Goal: Information Seeking & Learning: Learn about a topic

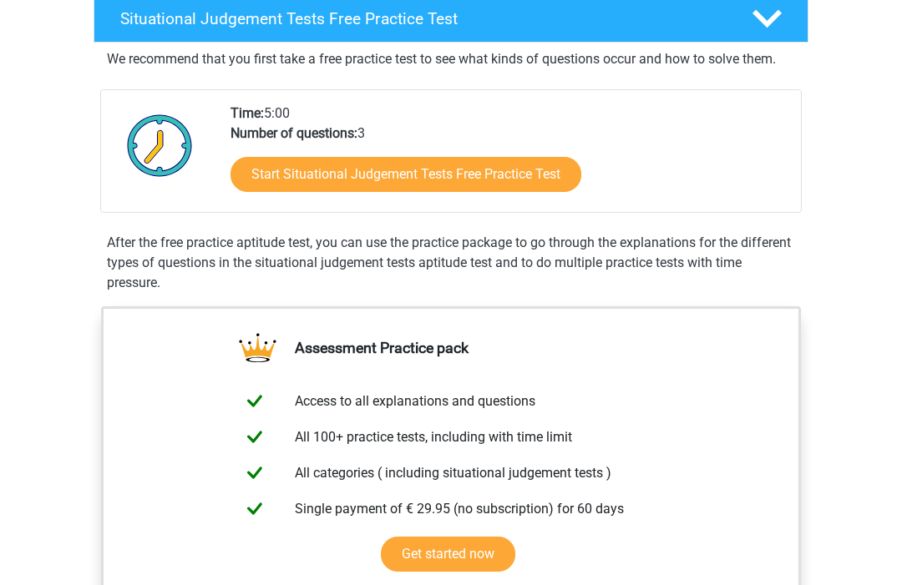
scroll to position [283, 0]
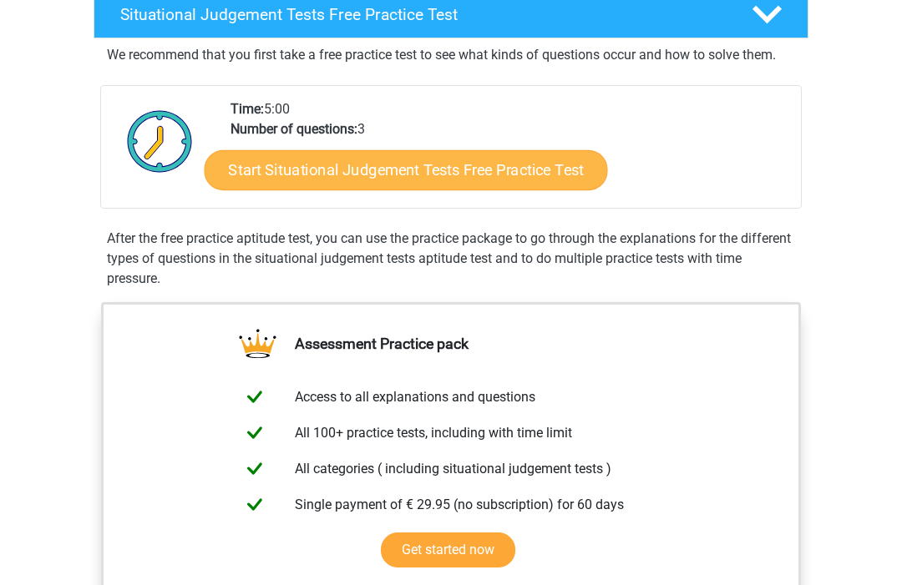
click at [514, 172] on link "Start Situational Judgement Tests Free Practice Test" at bounding box center [406, 170] width 403 height 40
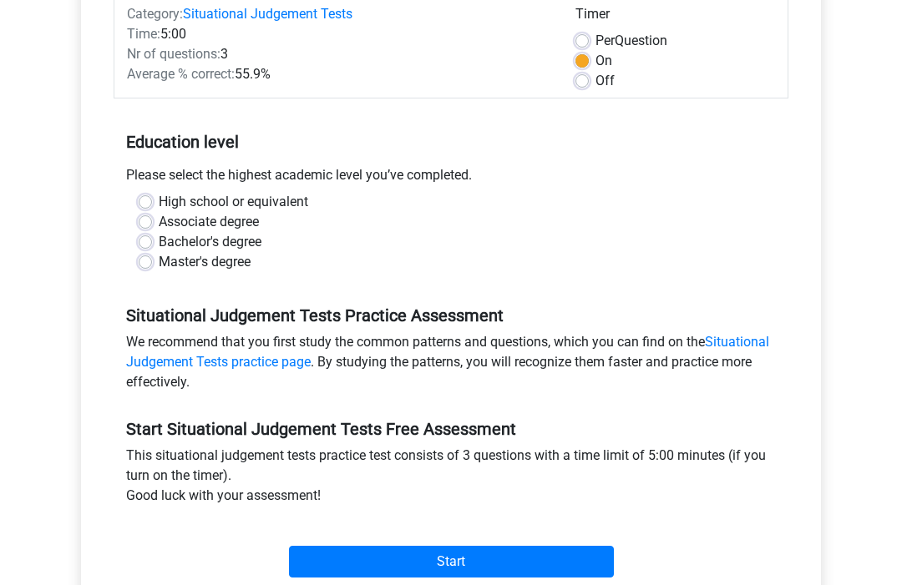
scroll to position [228, 0]
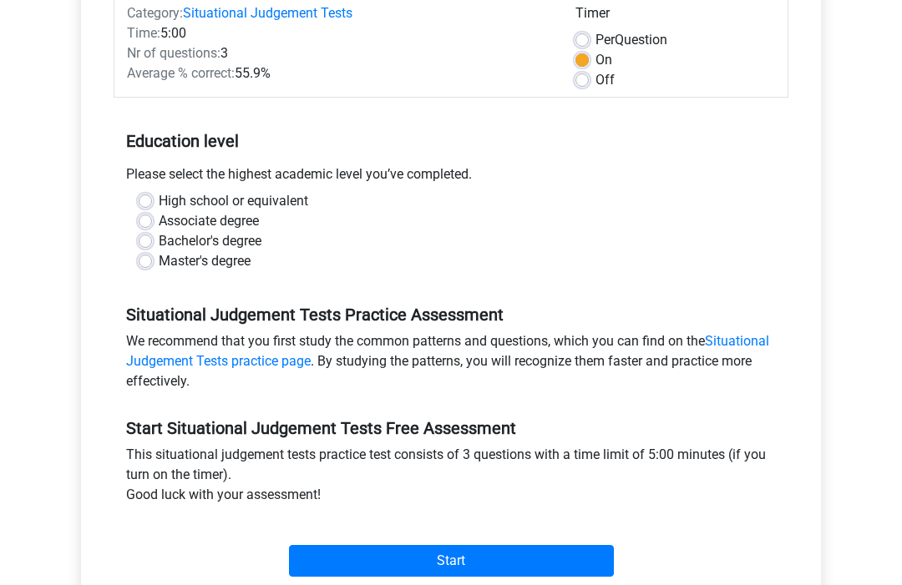
click at [159, 195] on label "High school or equivalent" at bounding box center [233, 201] width 149 height 20
click at [143, 195] on input "High school or equivalent" at bounding box center [145, 199] width 13 height 17
radio input "true"
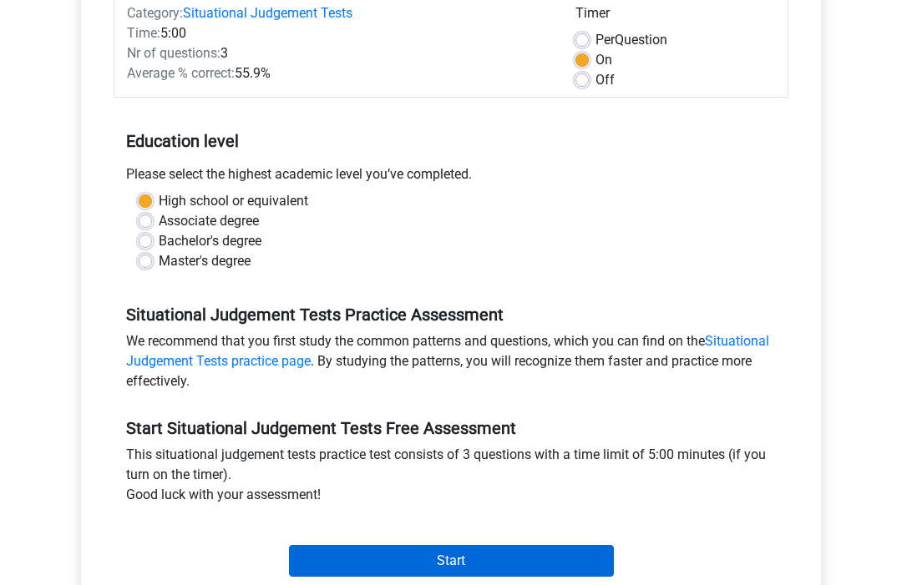
click at [467, 564] on input "Start" at bounding box center [451, 561] width 325 height 32
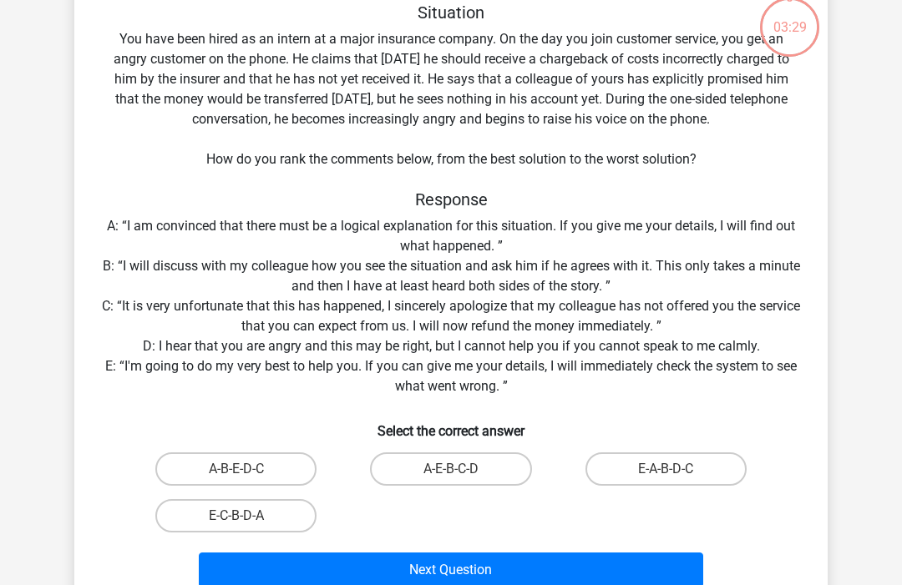
scroll to position [139, 0]
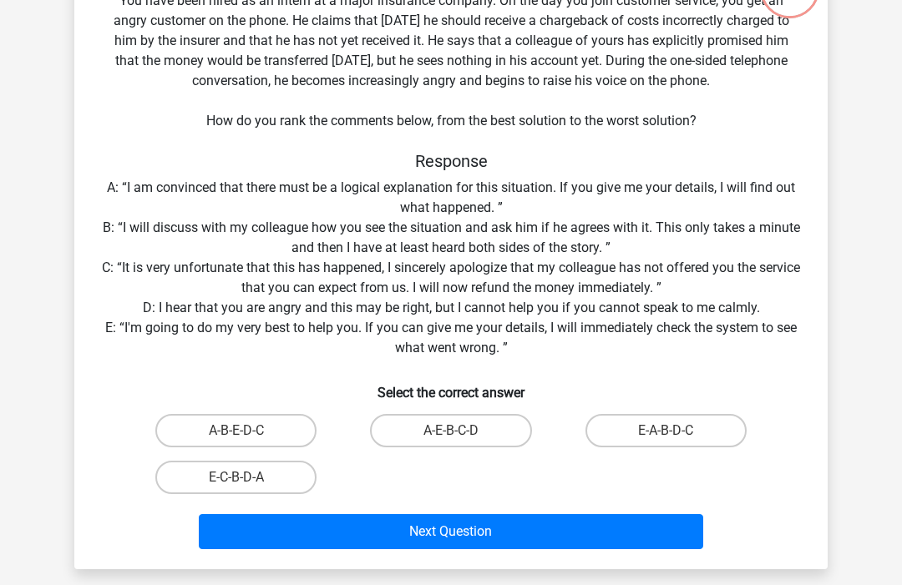
click at [675, 440] on input "E-A-B-D-C" at bounding box center [670, 436] width 11 height 11
radio input "true"
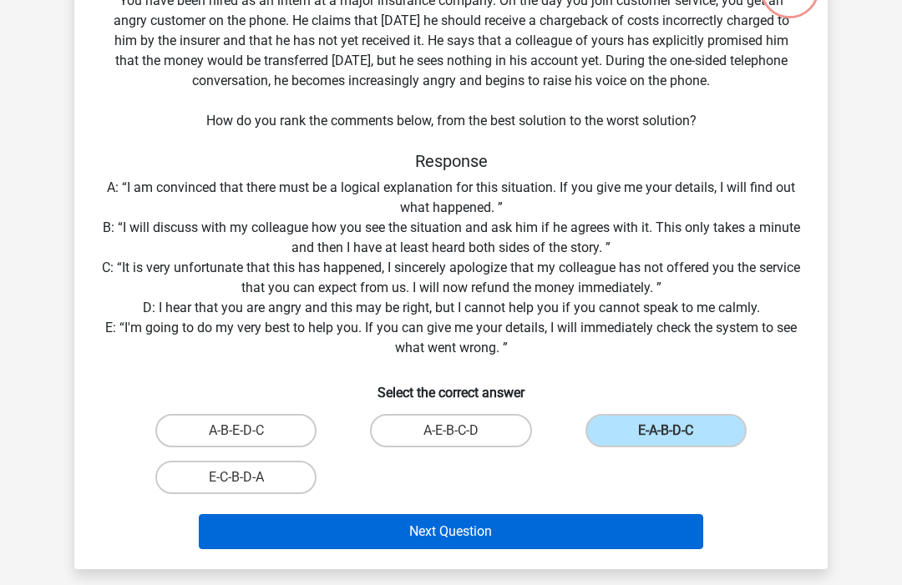
click at [567, 528] on button "Next Question" at bounding box center [451, 531] width 505 height 35
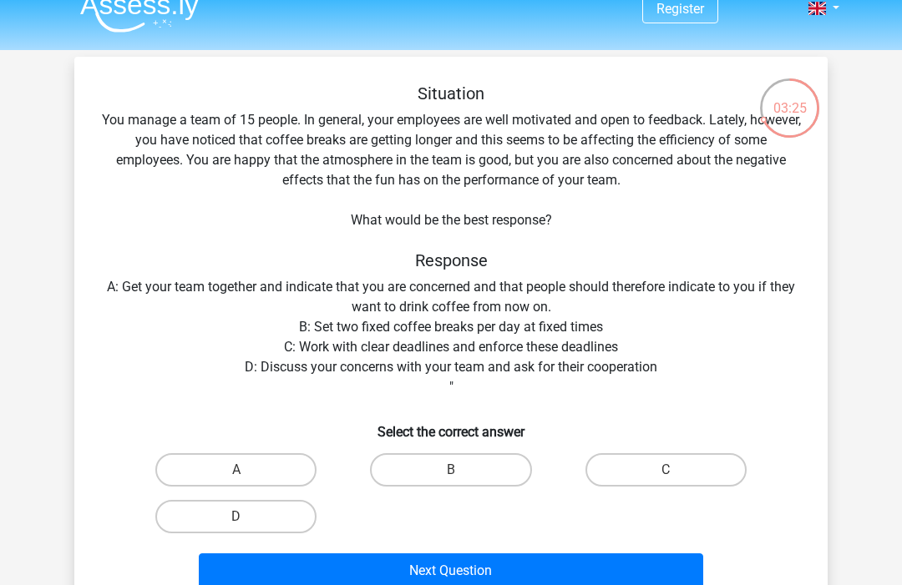
scroll to position [39, 0]
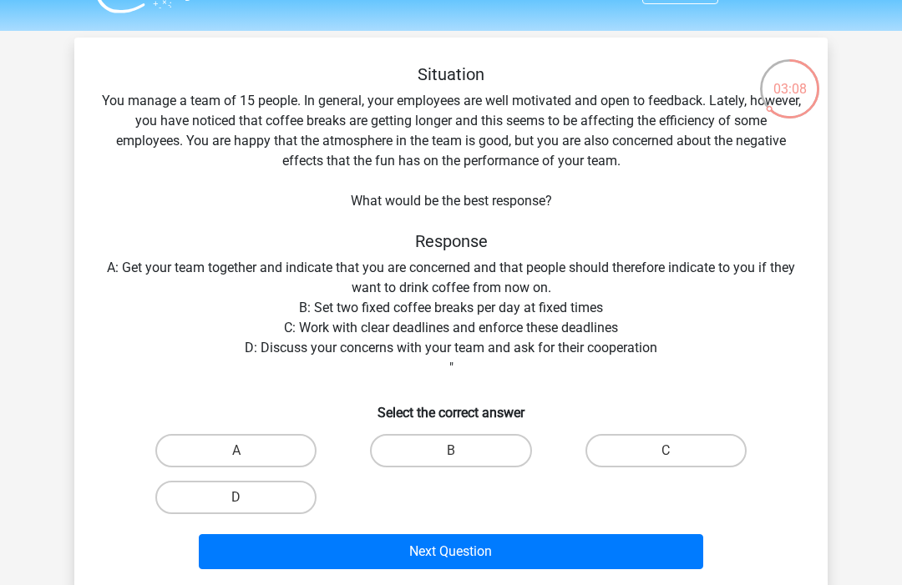
click at [162, 384] on div "Situation You manage a team of 15 people. In general, your employees are well m…" at bounding box center [451, 320] width 740 height 512
click at [213, 492] on label "D" at bounding box center [235, 497] width 161 height 33
click at [236, 498] on input "D" at bounding box center [241, 503] width 11 height 11
radio input "true"
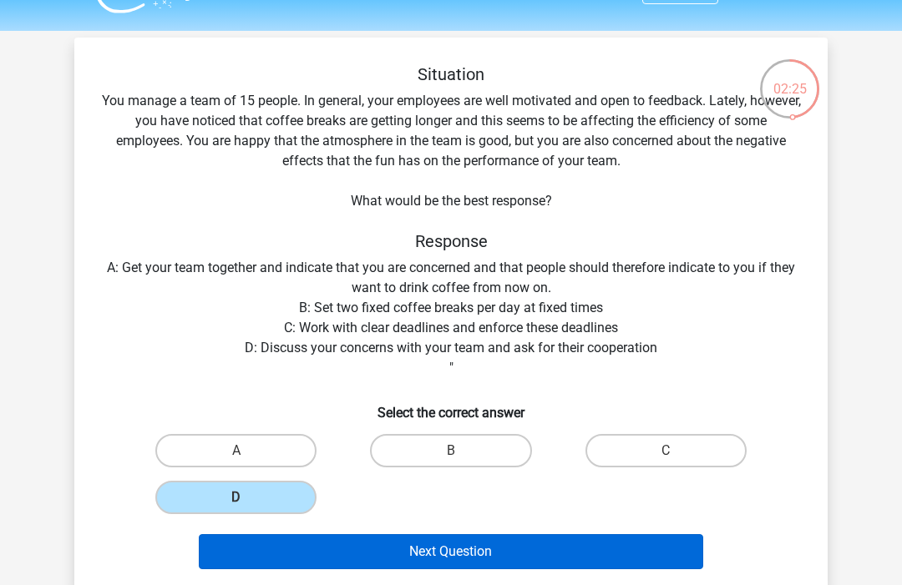
click at [313, 553] on button "Next Question" at bounding box center [451, 551] width 505 height 35
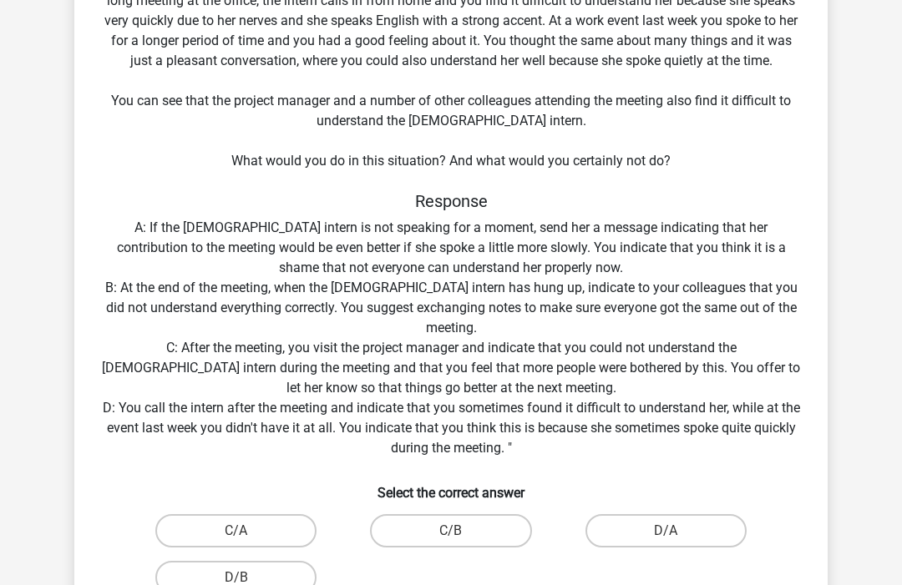
scroll to position [159, 0]
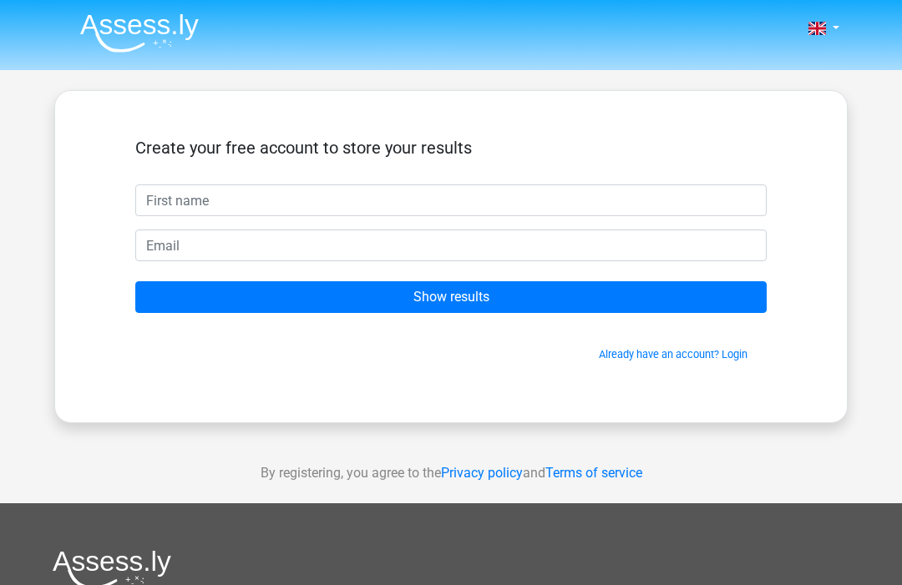
click at [193, 200] on input "text" at bounding box center [450, 201] width 631 height 32
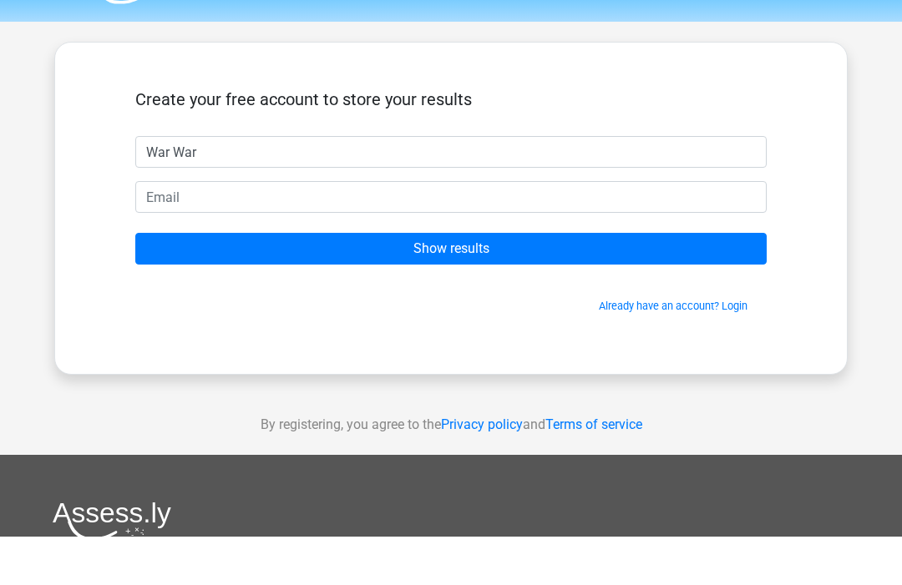
type input "War War"
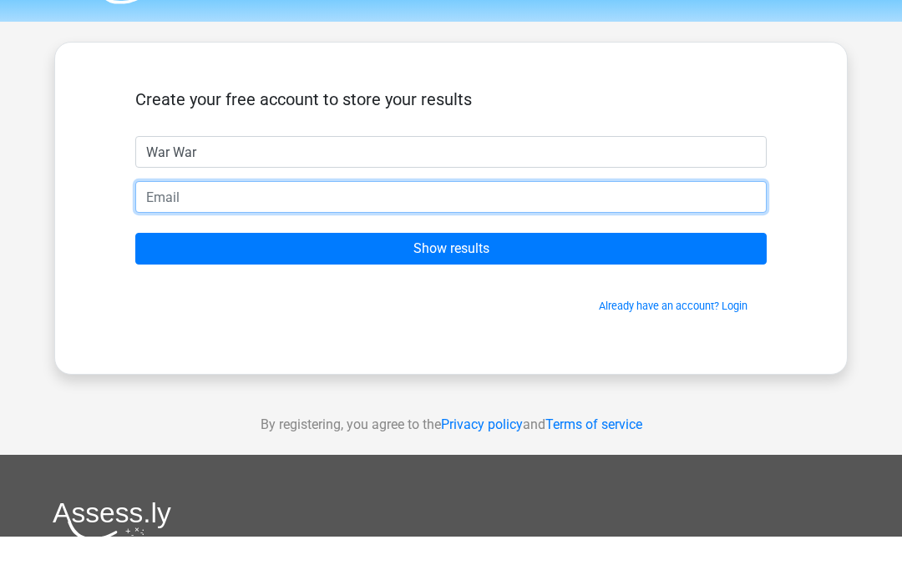
click at [269, 230] on input "email" at bounding box center [450, 246] width 631 height 32
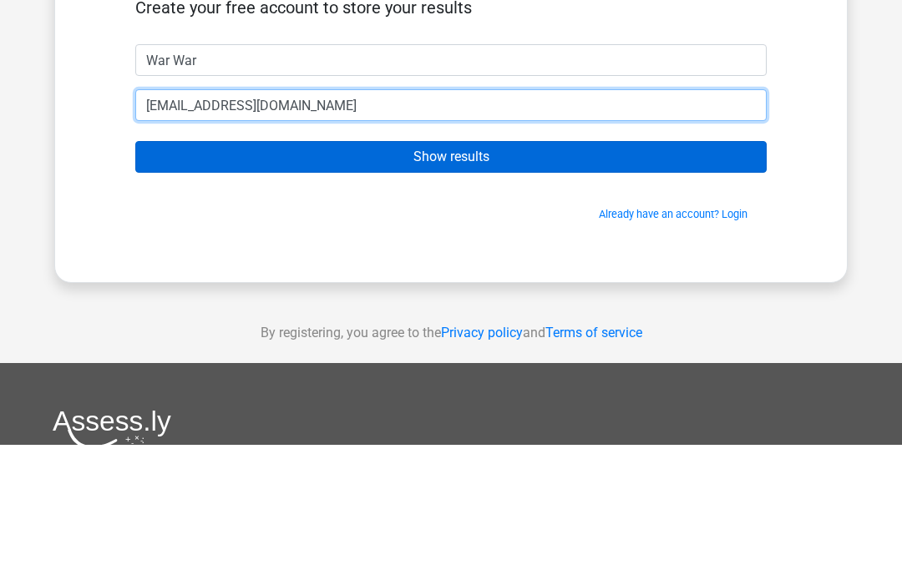
type input "[EMAIL_ADDRESS][DOMAIN_NAME]"
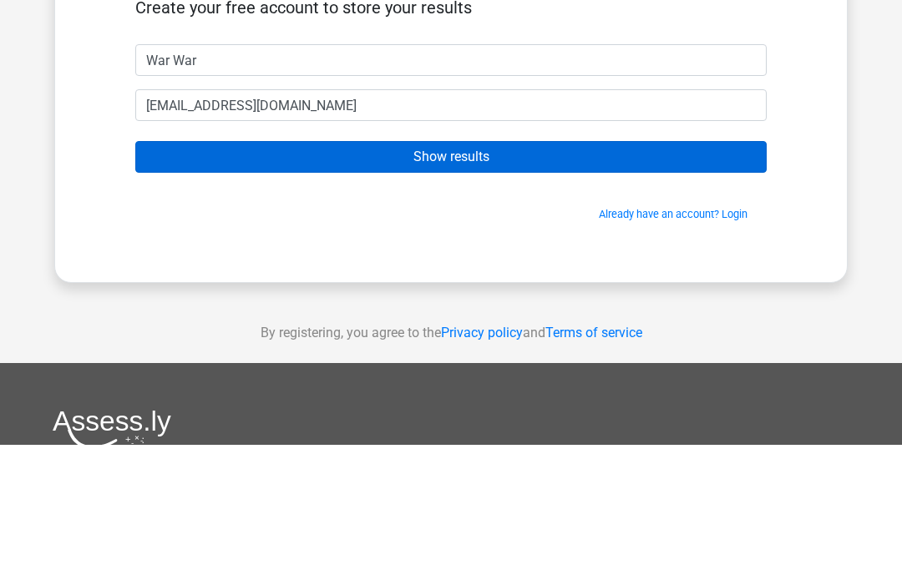
click at [459, 281] on input "Show results" at bounding box center [450, 297] width 631 height 32
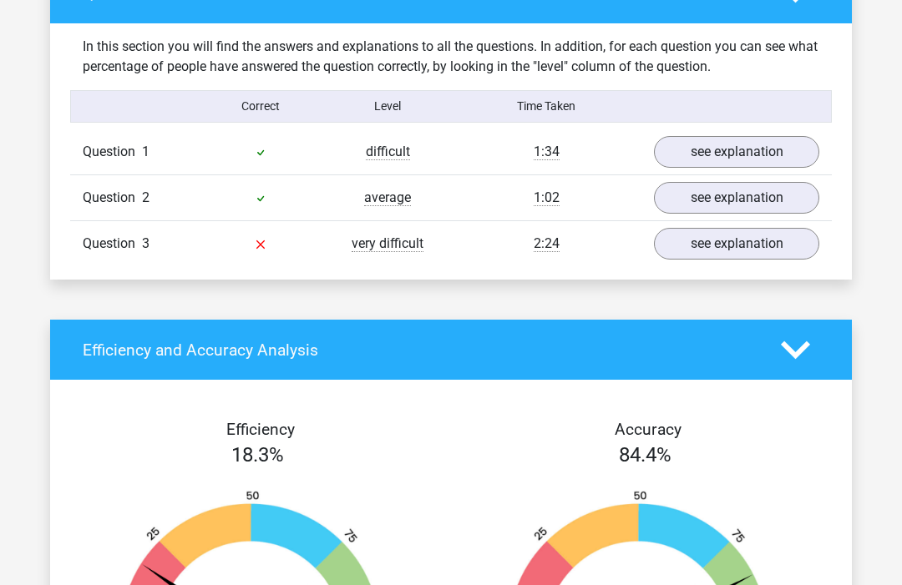
scroll to position [1246, 0]
click at [725, 249] on link "see explanation" at bounding box center [736, 244] width 190 height 37
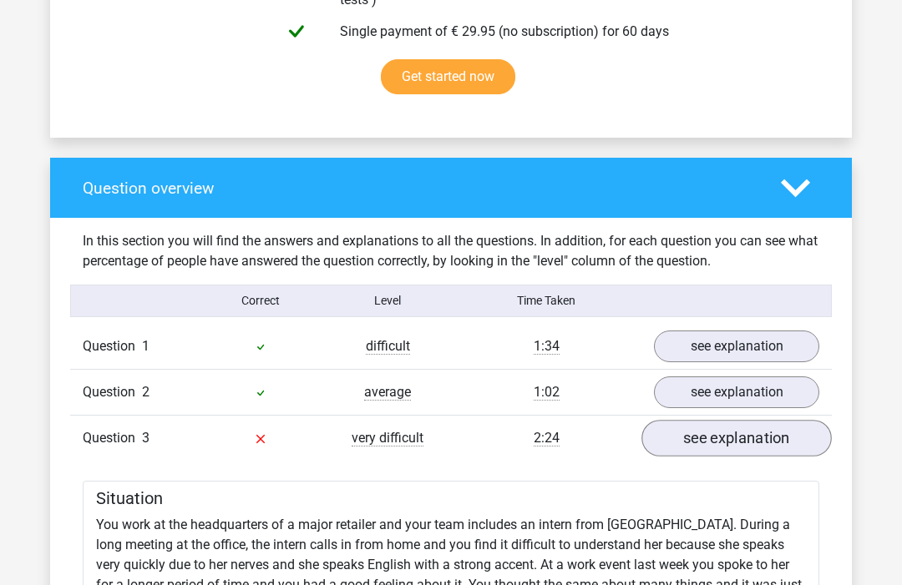
scroll to position [1059, 0]
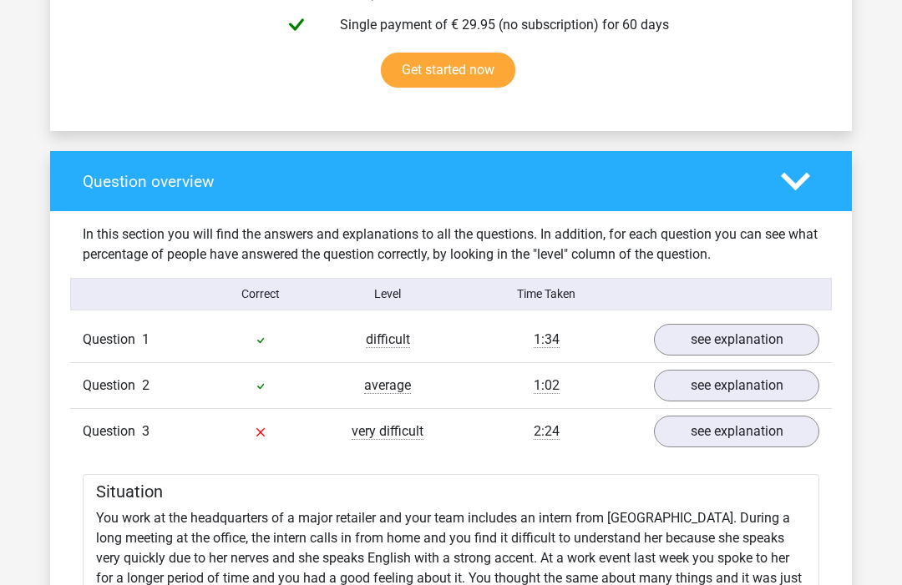
click at [796, 184] on polygon at bounding box center [795, 182] width 29 height 18
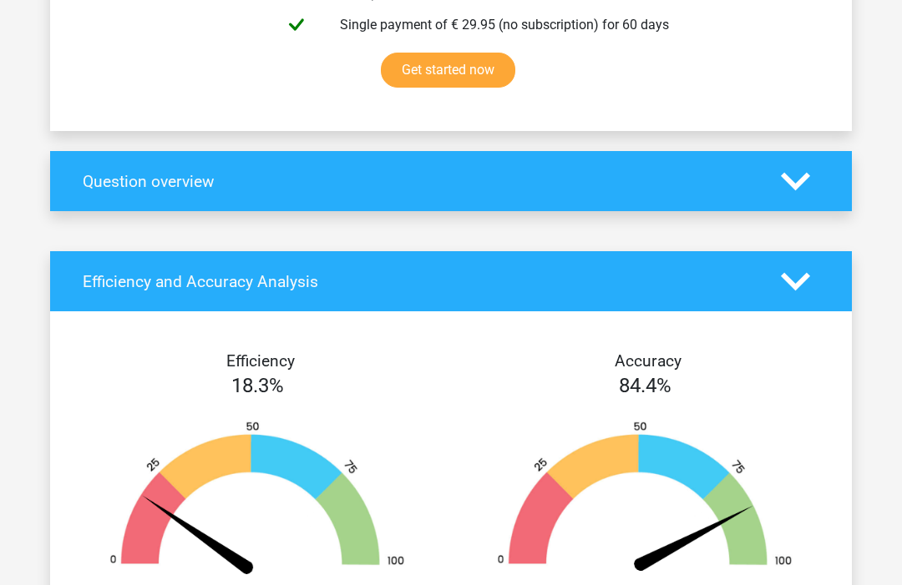
click at [790, 185] on icon at bounding box center [795, 181] width 29 height 29
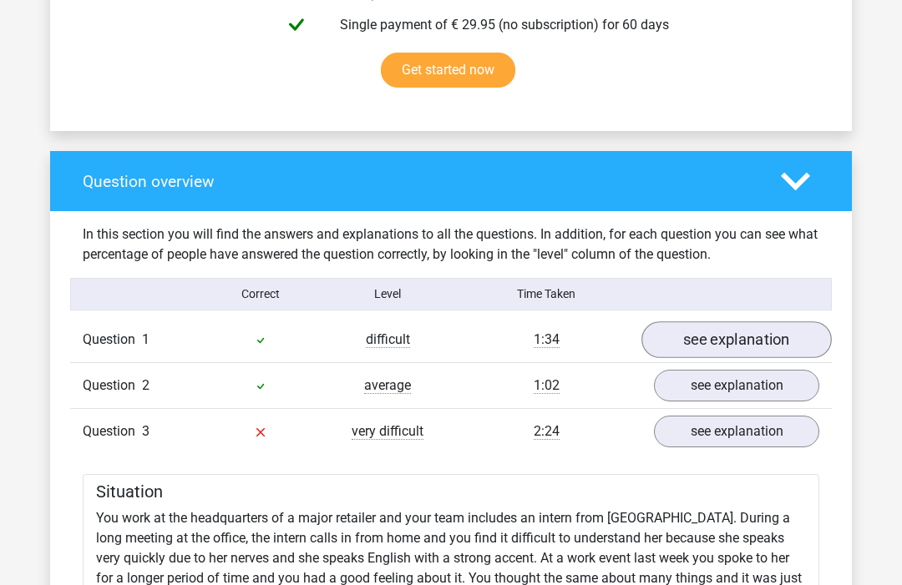
click at [701, 343] on link "see explanation" at bounding box center [736, 340] width 190 height 37
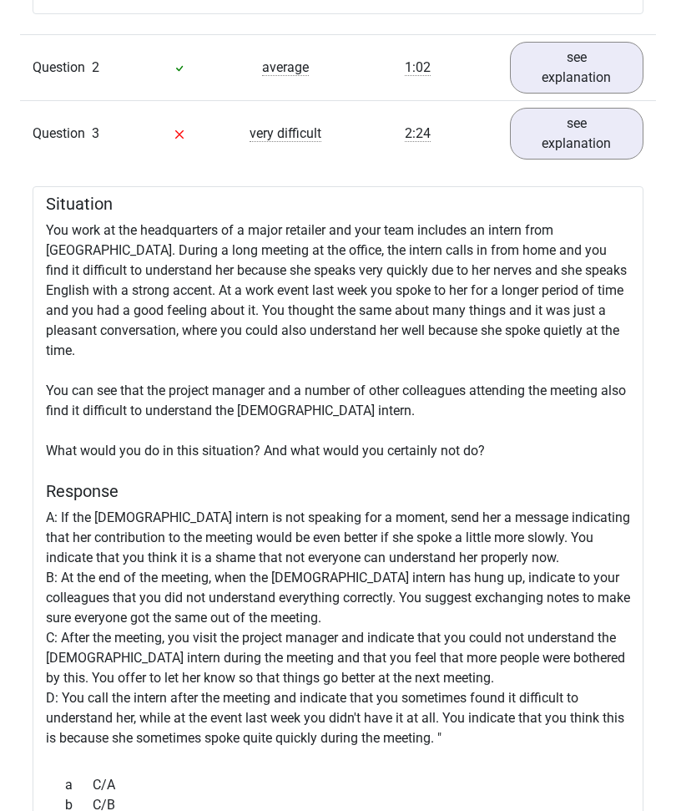
scroll to position [2659, 0]
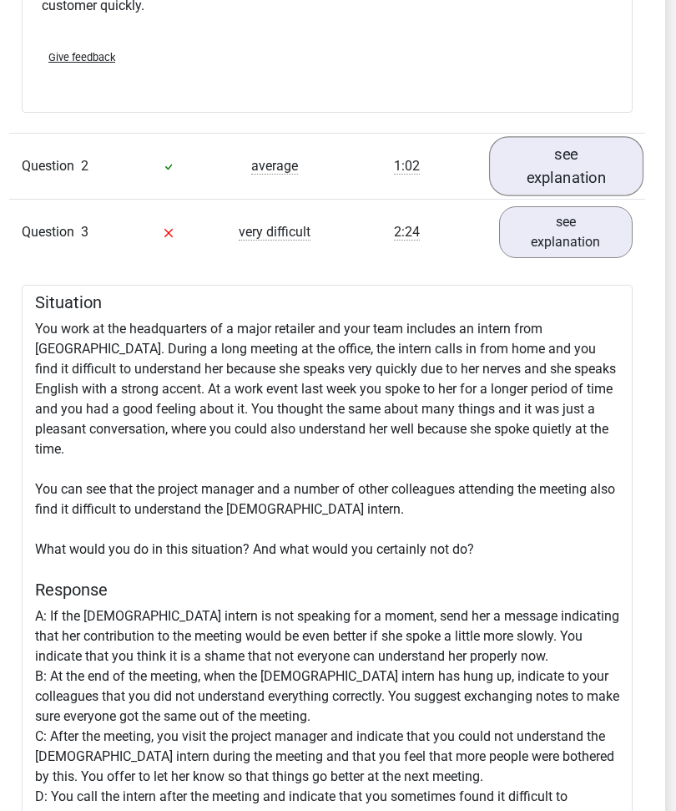
click at [571, 174] on link "see explanation" at bounding box center [565, 165] width 154 height 59
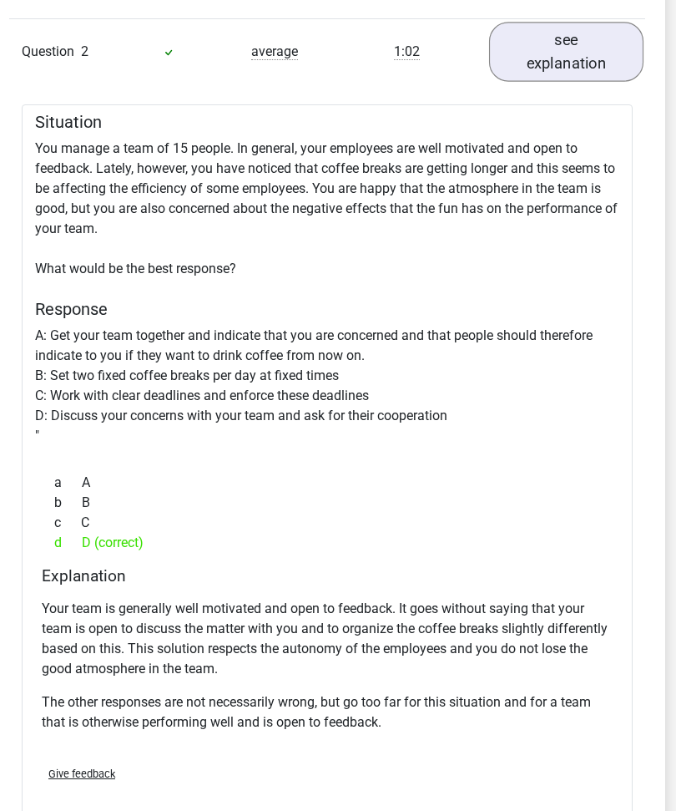
scroll to position [2701, 11]
